Goal: Contribute content: Contribute content

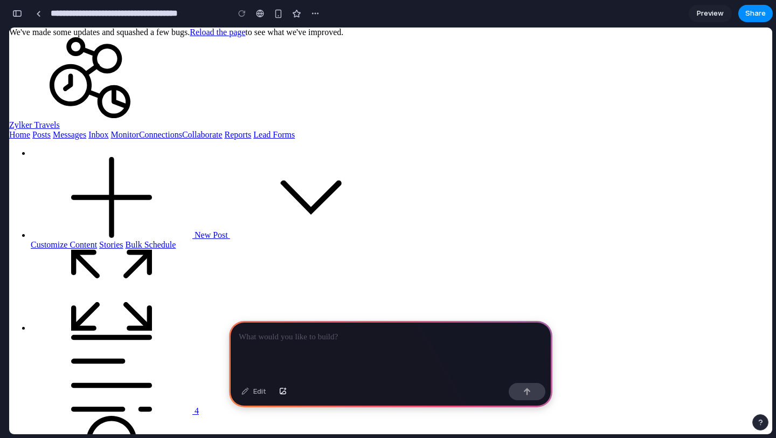
click at [326, 334] on p at bounding box center [391, 337] width 304 height 13
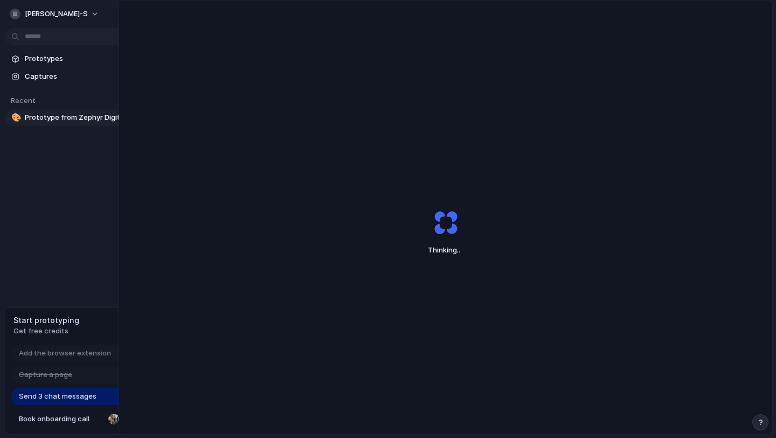
click at [63, 122] on span "Prototype from Zephyr Digital Approvals" at bounding box center [80, 117] width 111 height 11
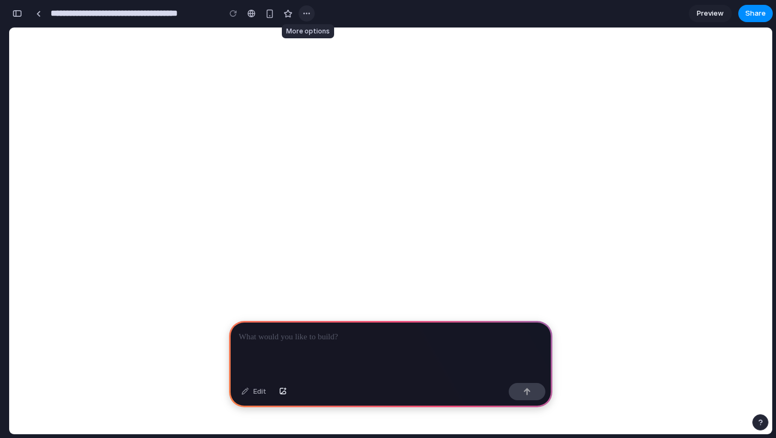
click at [312, 11] on button "button" at bounding box center [307, 13] width 16 height 16
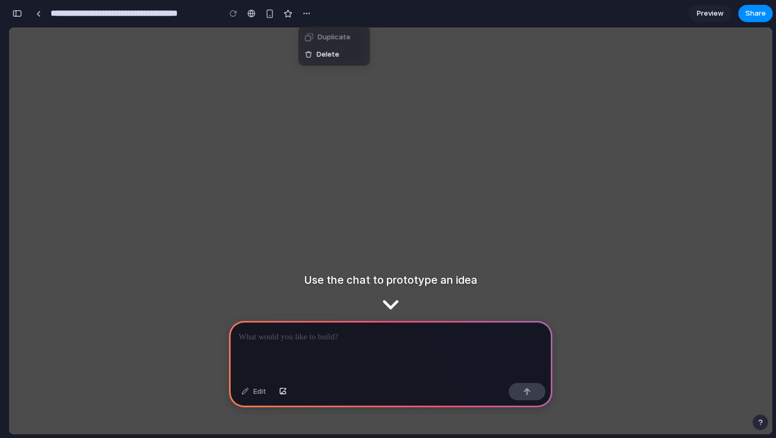
click at [319, 54] on span "Delete" at bounding box center [328, 54] width 23 height 11
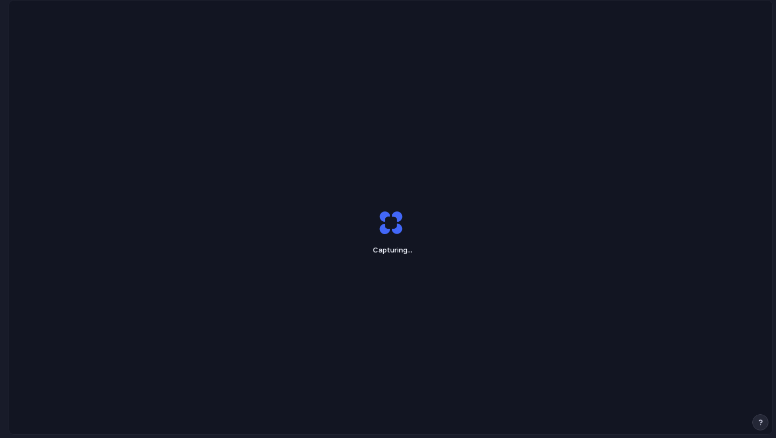
click at [517, 230] on div "Capturing ..." at bounding box center [391, 232] width 270 height 81
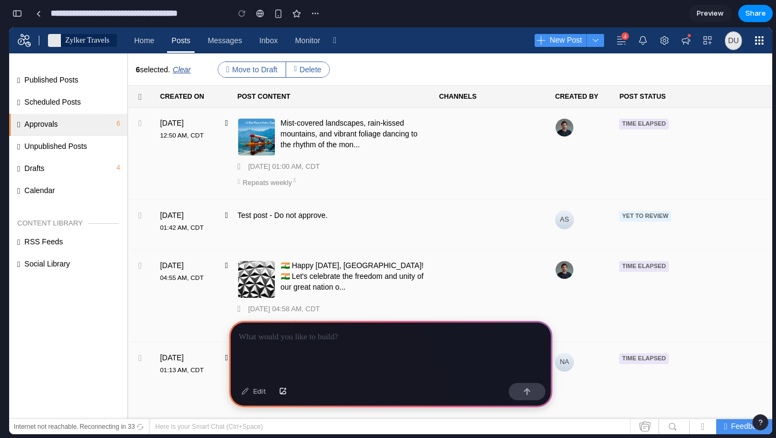
click at [140, 98] on label at bounding box center [140, 96] width 3 height 9
click at [323, 341] on p at bounding box center [391, 337] width 304 height 13
click at [142, 97] on label at bounding box center [140, 96] width 3 height 9
click at [299, 334] on p at bounding box center [391, 337] width 304 height 13
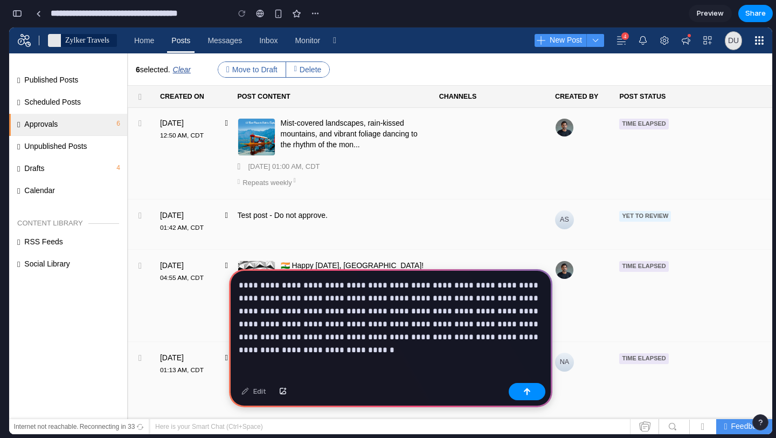
click at [407, 340] on p "**********" at bounding box center [391, 311] width 304 height 65
drag, startPoint x: 402, startPoint y: 339, endPoint x: 477, endPoint y: 342, distance: 75.0
click at [477, 342] on p "**********" at bounding box center [391, 311] width 304 height 65
click at [535, 393] on button "button" at bounding box center [527, 391] width 37 height 17
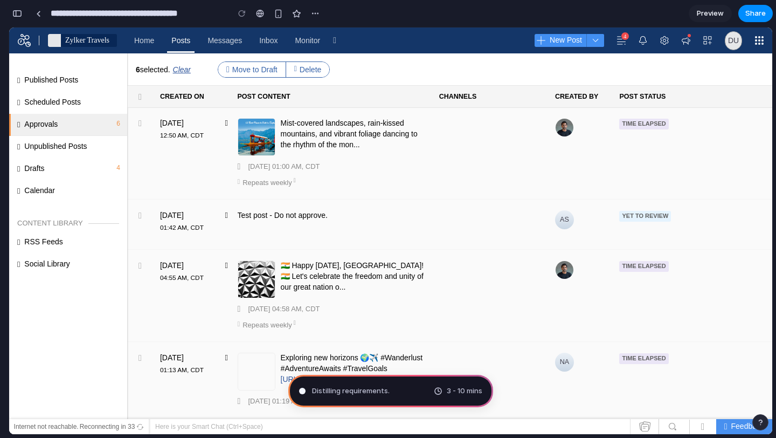
click at [458, 391] on span "3 - 10 mins" at bounding box center [465, 391] width 36 height 11
click at [455, 263] on span at bounding box center [458, 265] width 11 height 11
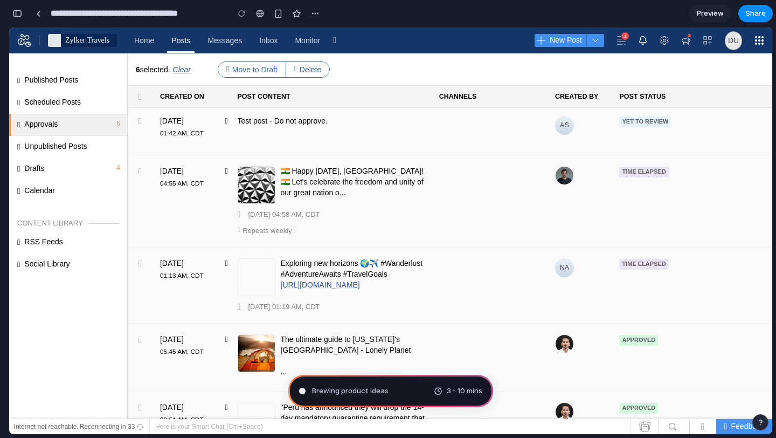
click at [444, 390] on div "3 - 10 mins" at bounding box center [458, 391] width 49 height 11
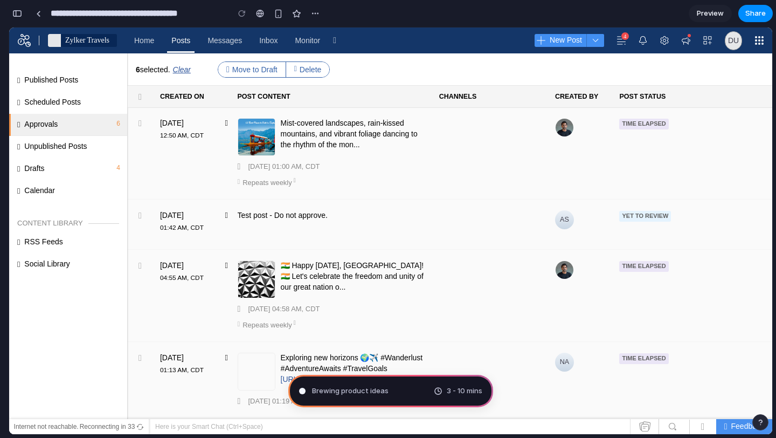
click at [135, 429] on span at bounding box center [139, 427] width 9 height 8
click at [132, 423] on span "Reconnecting in 33" at bounding box center [108, 427] width 56 height 8
